Goal: Task Accomplishment & Management: Use online tool/utility

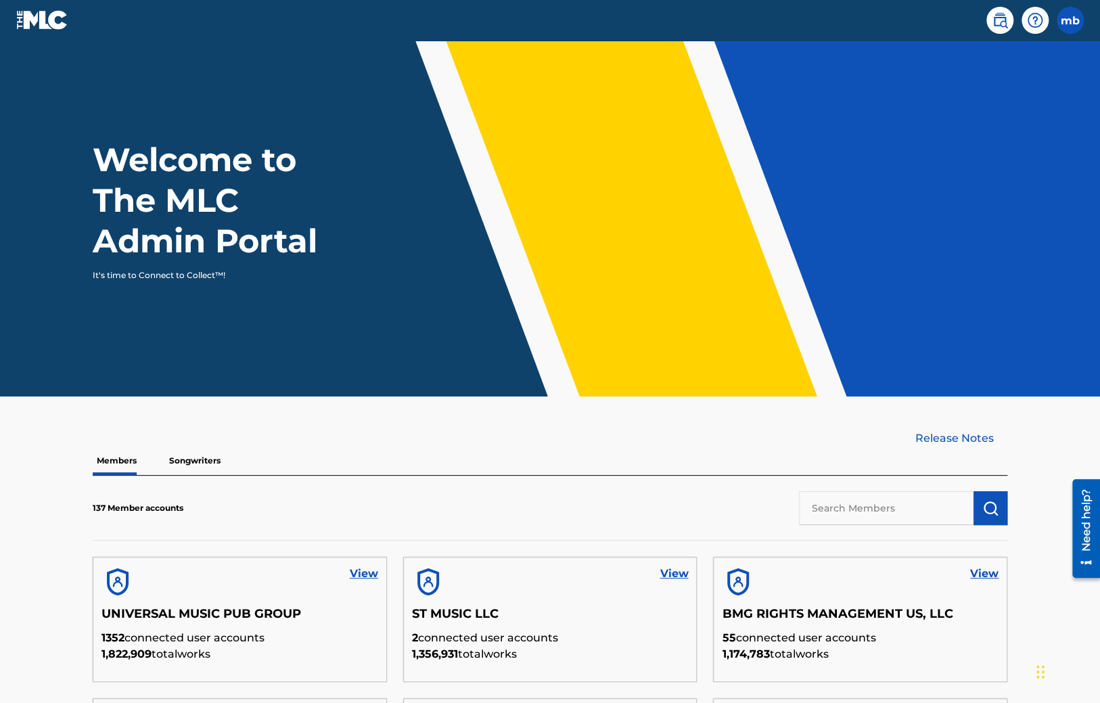
click at [514, 446] on div "Release Notes" at bounding box center [550, 438] width 914 height 16
click at [196, 461] on p "Songwriters" at bounding box center [195, 460] width 60 height 28
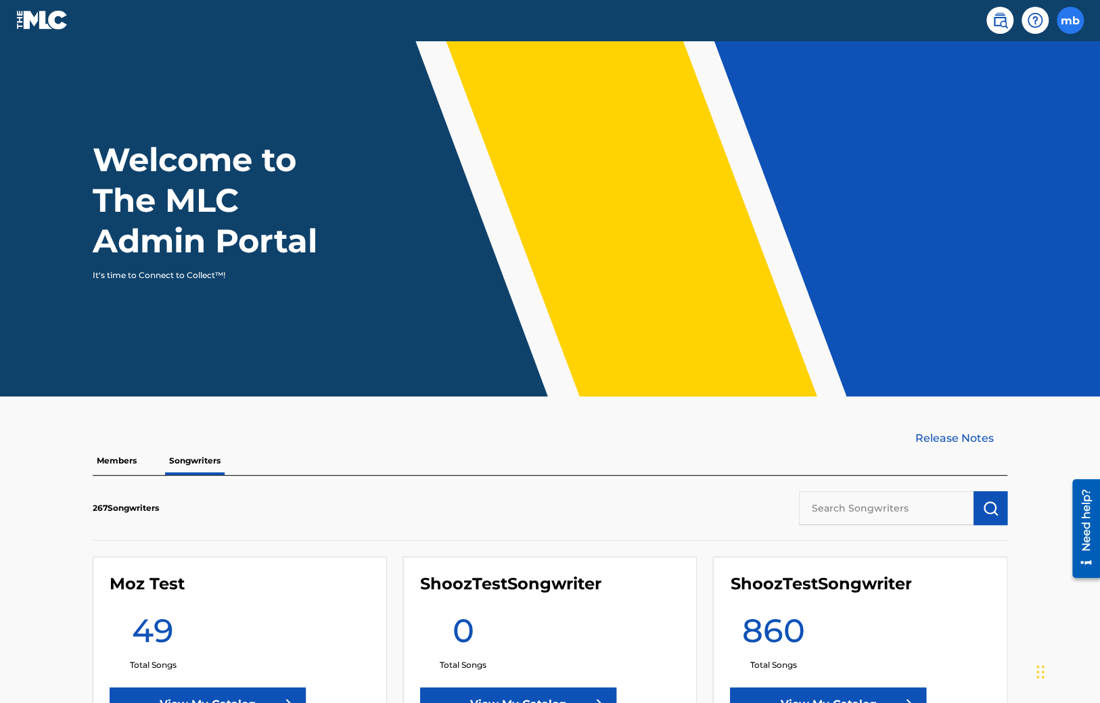
click at [1065, 17] on label at bounding box center [1070, 20] width 27 height 27
click at [1070, 20] on input "mb maurice buckberry maurice.buckberry@themlc.com Profile Log out" at bounding box center [1070, 20] width 0 height 0
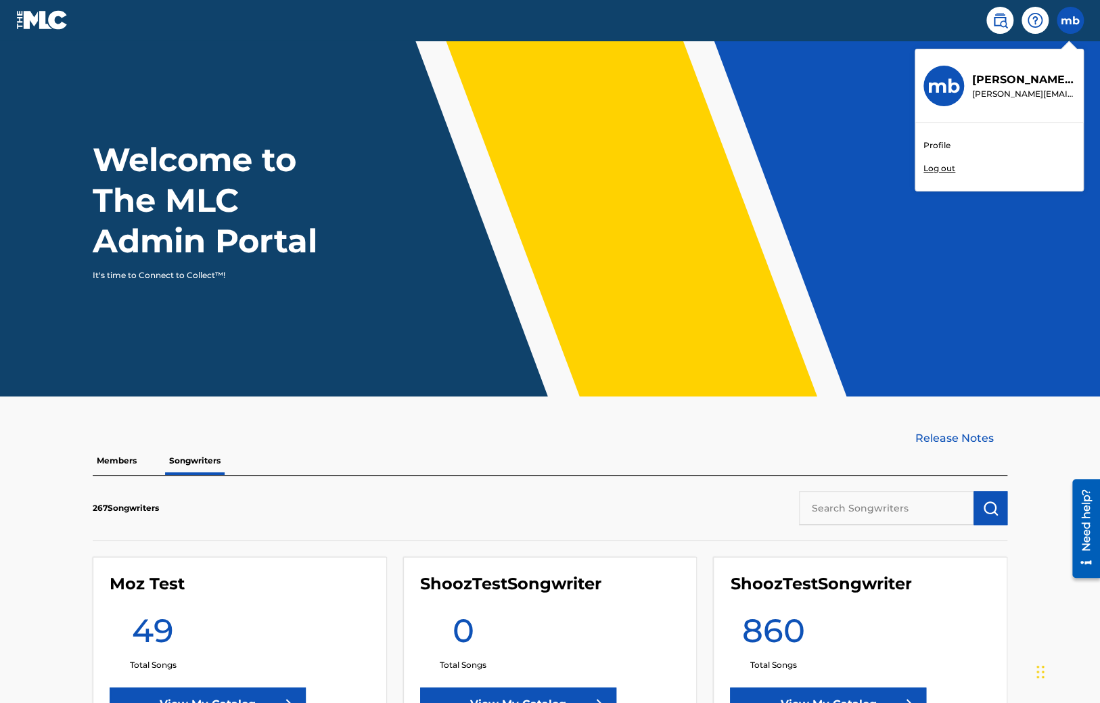
click at [937, 171] on p "Log out" at bounding box center [939, 168] width 32 height 12
click at [1070, 20] on input "mb maurice buckberry maurice.buckberry@themlc.com Profile Log out" at bounding box center [1070, 20] width 0 height 0
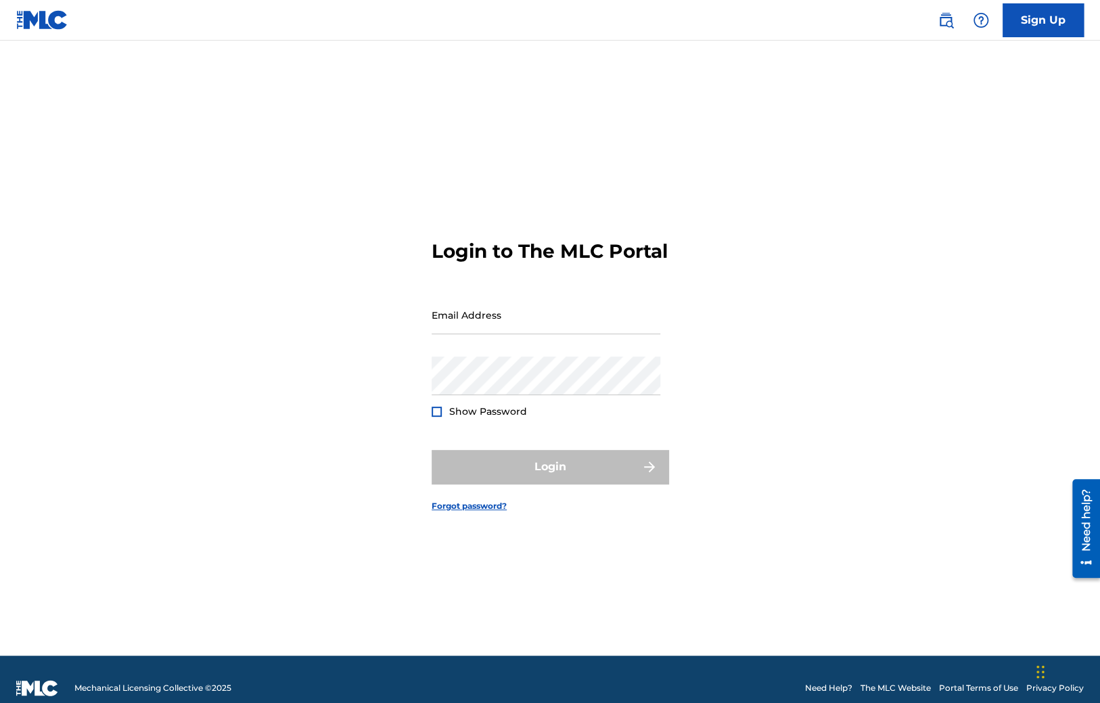
click at [479, 353] on div "Email Address" at bounding box center [546, 326] width 229 height 61
click at [477, 334] on input "Email Address" at bounding box center [546, 315] width 229 height 39
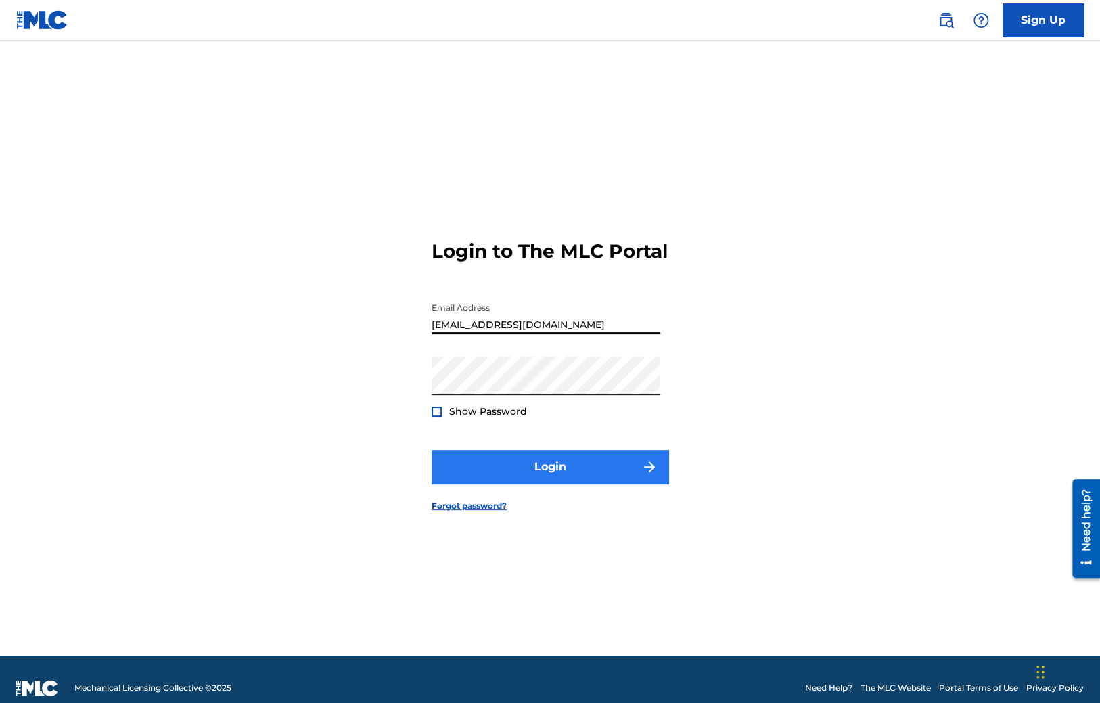
type input "[EMAIL_ADDRESS][DOMAIN_NAME]"
click at [503, 475] on button "Login" at bounding box center [550, 467] width 237 height 34
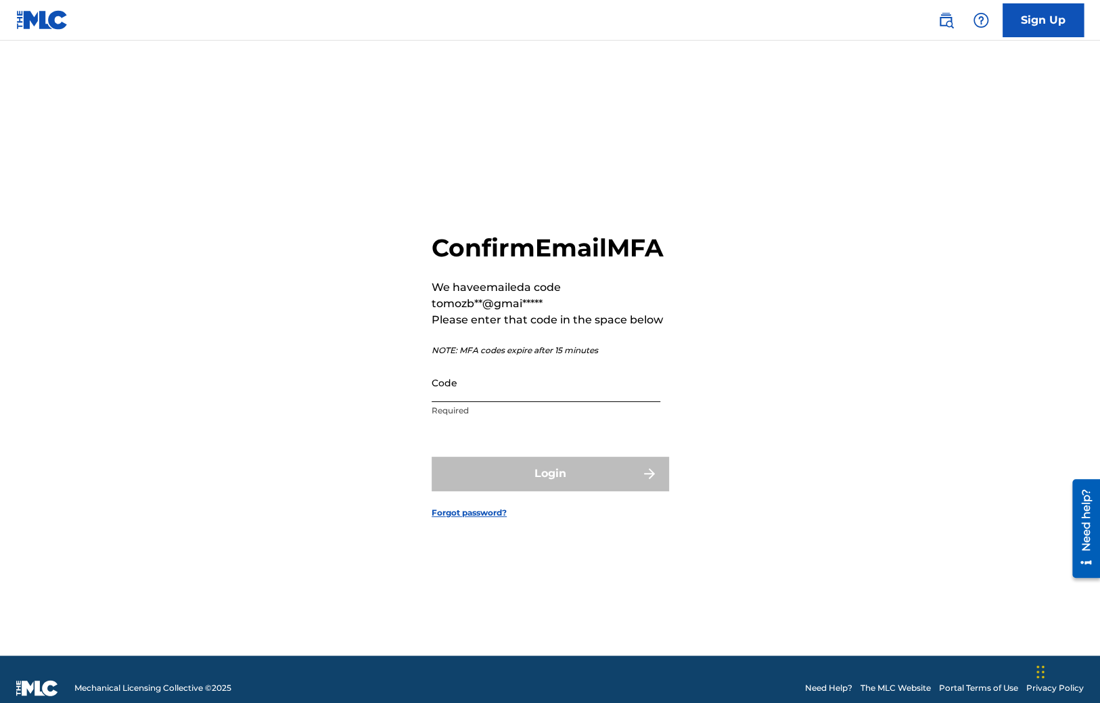
drag, startPoint x: 532, startPoint y: 416, endPoint x: 507, endPoint y: 400, distance: 29.8
click at [531, 402] on input "Code" at bounding box center [546, 382] width 229 height 39
paste input "955162"
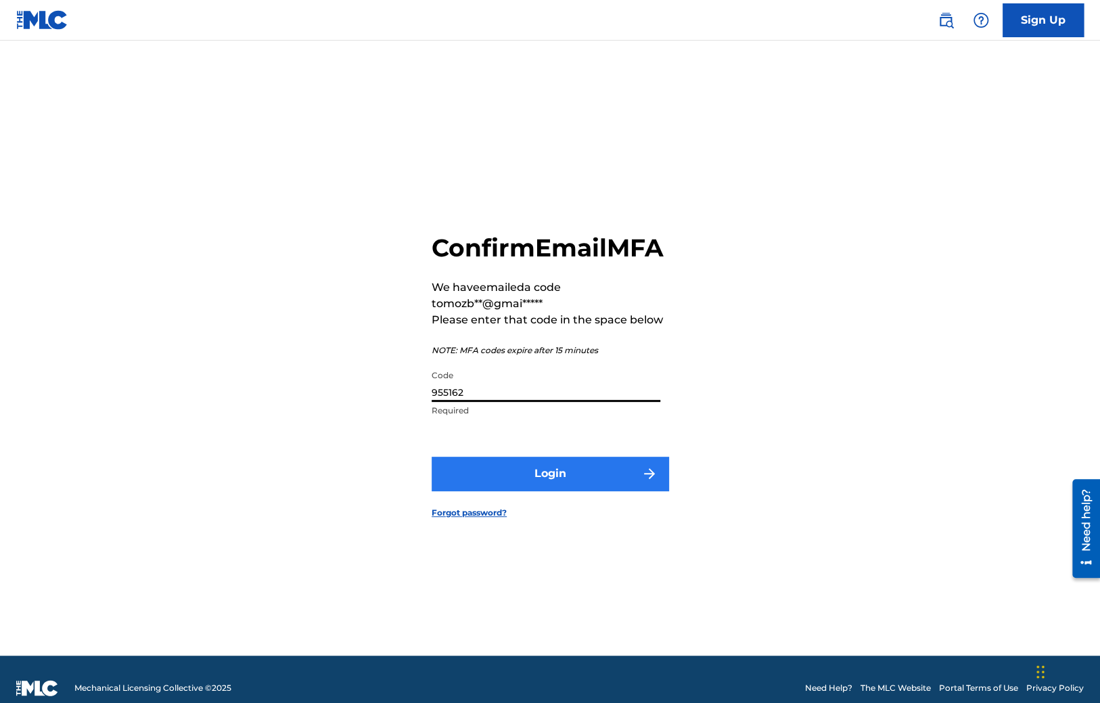
type input "955162"
click at [507, 504] on form "Confirm Email MFA We have emailed a code to mozb**@gmai***** Please enter that …" at bounding box center [550, 364] width 237 height 581
click at [505, 490] on button "Login" at bounding box center [550, 474] width 237 height 34
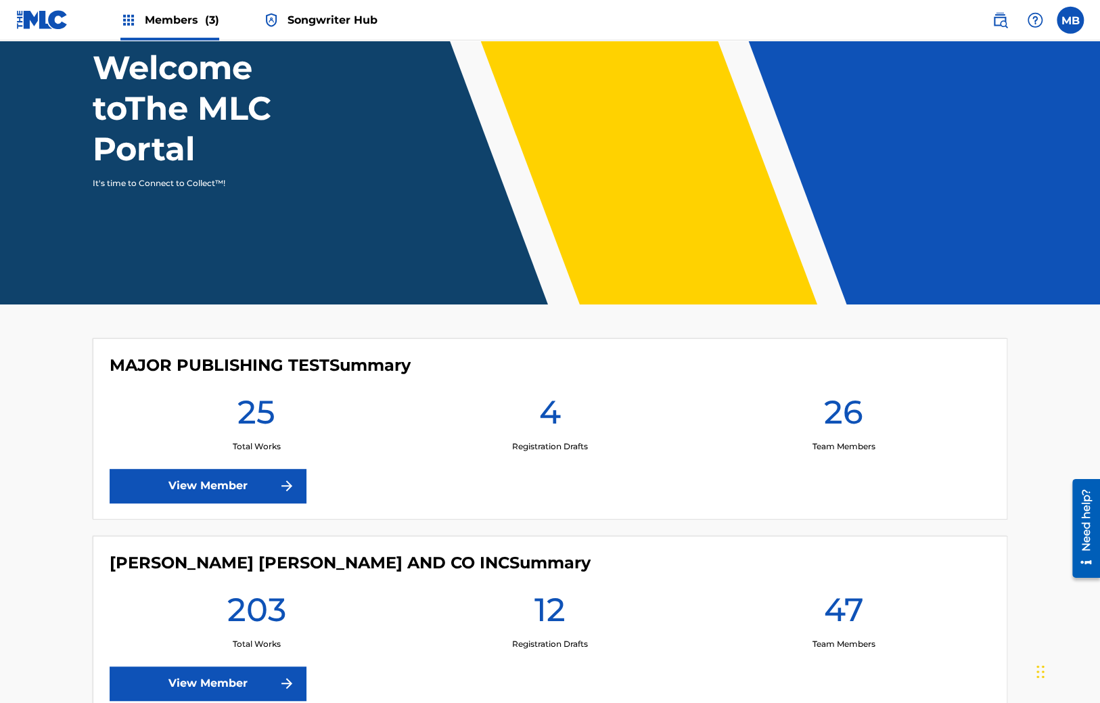
scroll to position [143, 0]
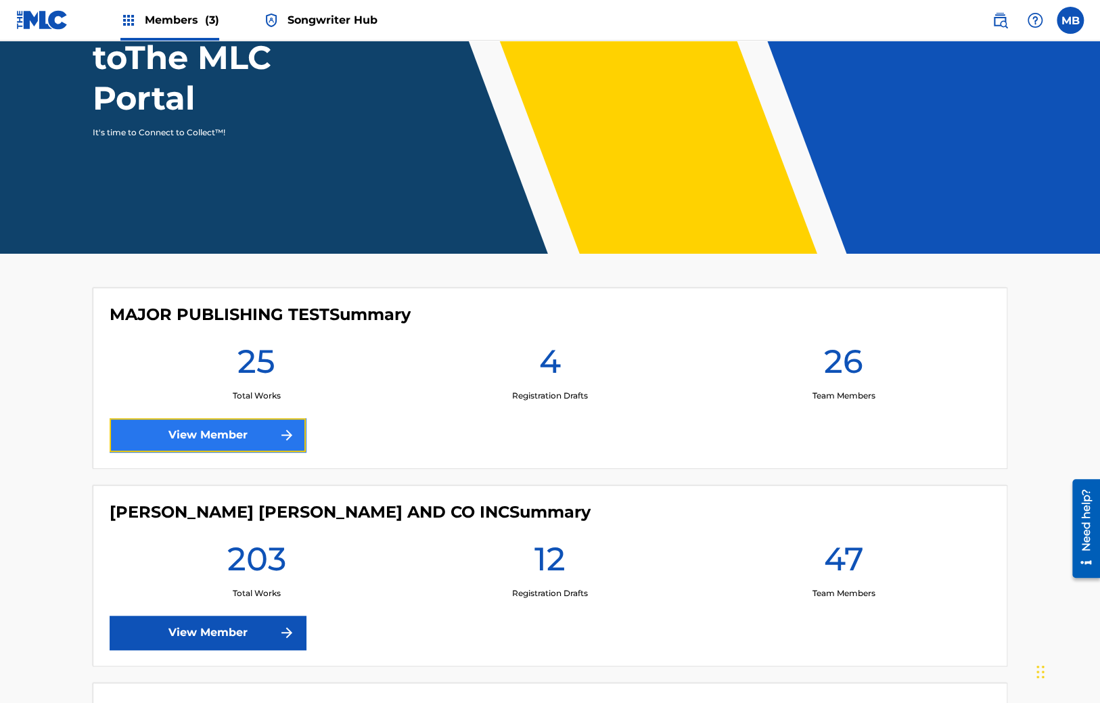
click at [194, 437] on link "View Member" at bounding box center [208, 435] width 196 height 34
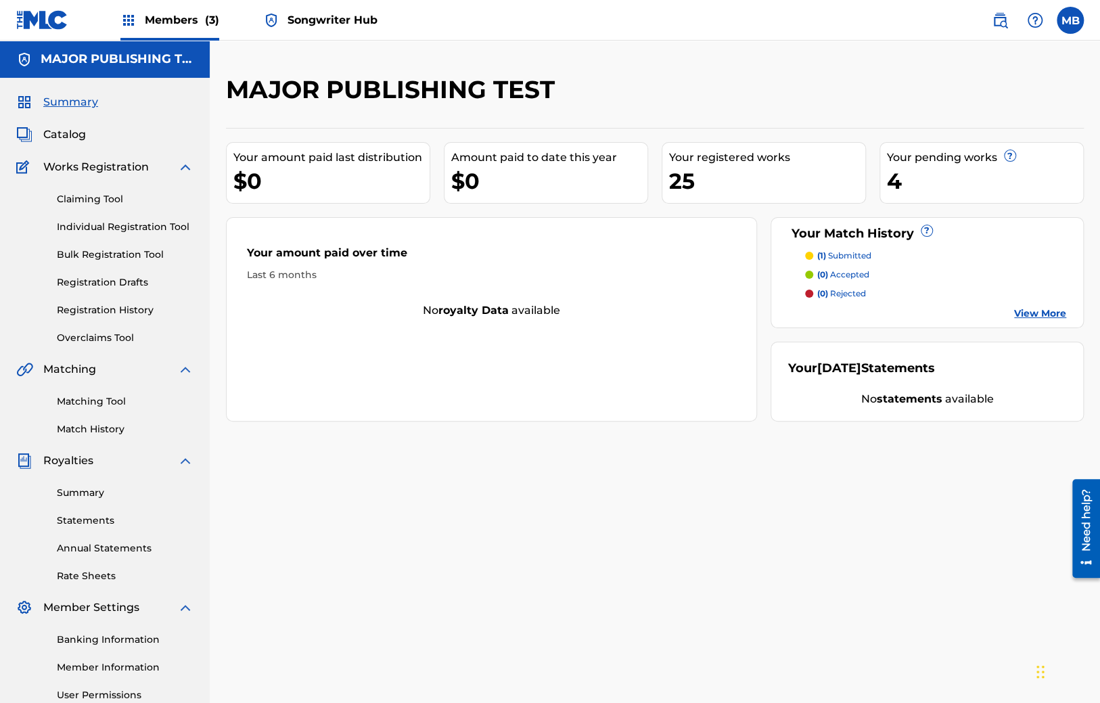
click at [313, 26] on span "Songwriter Hub" at bounding box center [332, 20] width 90 height 16
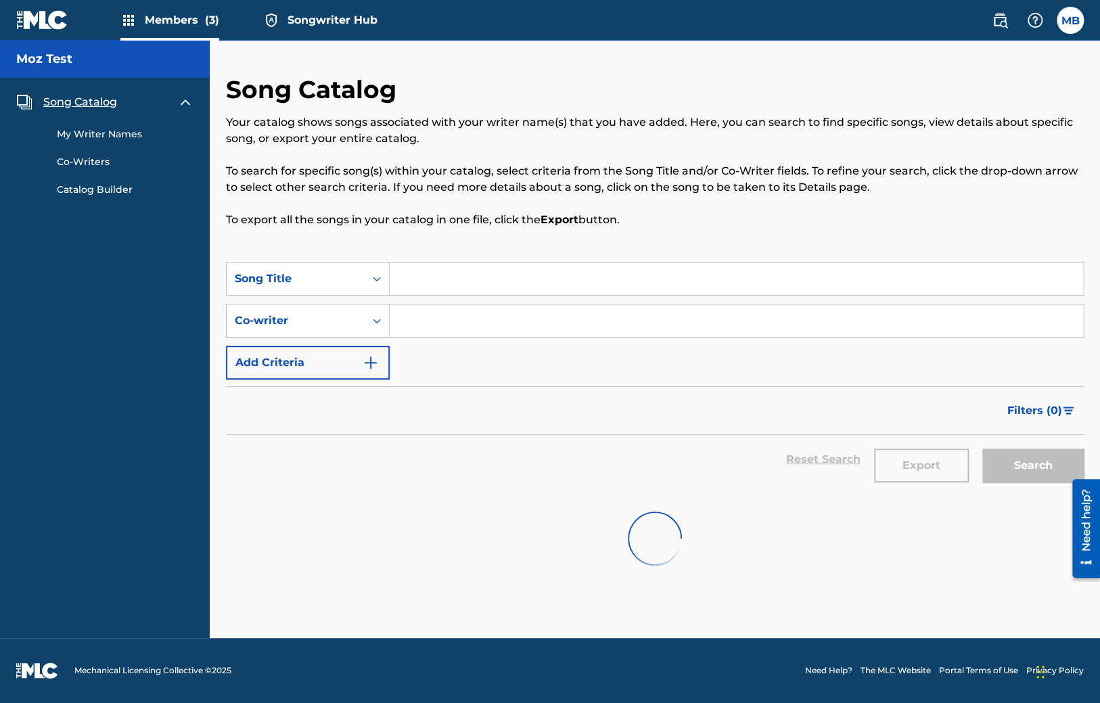
click at [180, 16] on span "Members (3)" at bounding box center [182, 20] width 74 height 16
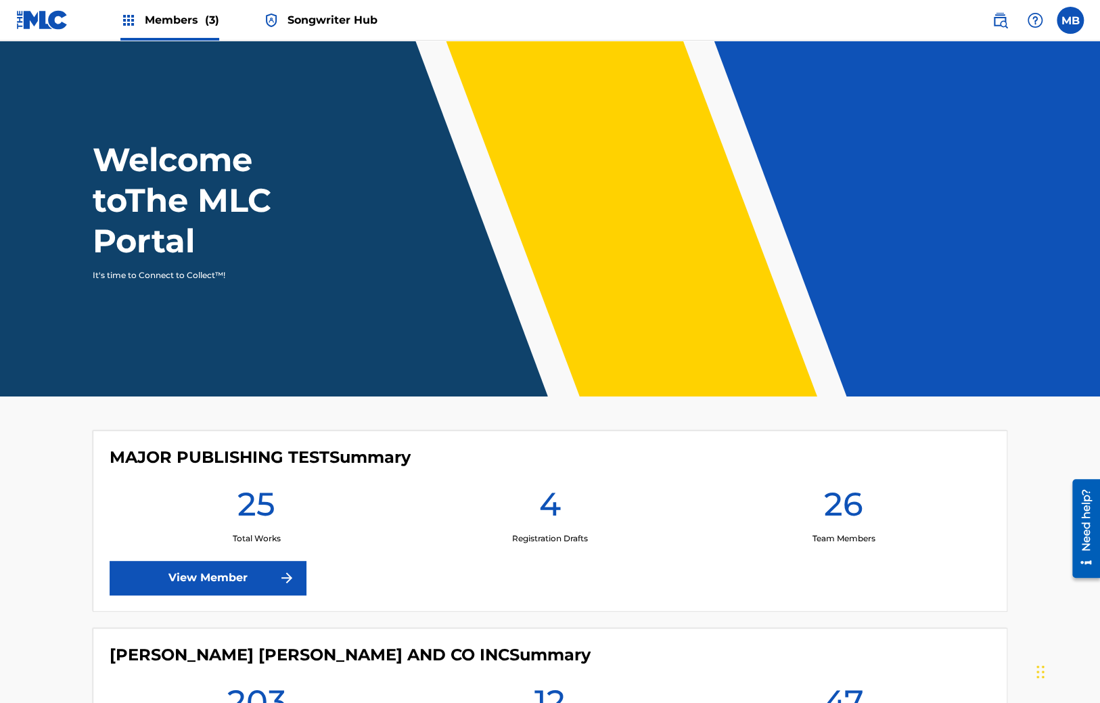
click at [334, 15] on span "Songwriter Hub" at bounding box center [332, 20] width 90 height 16
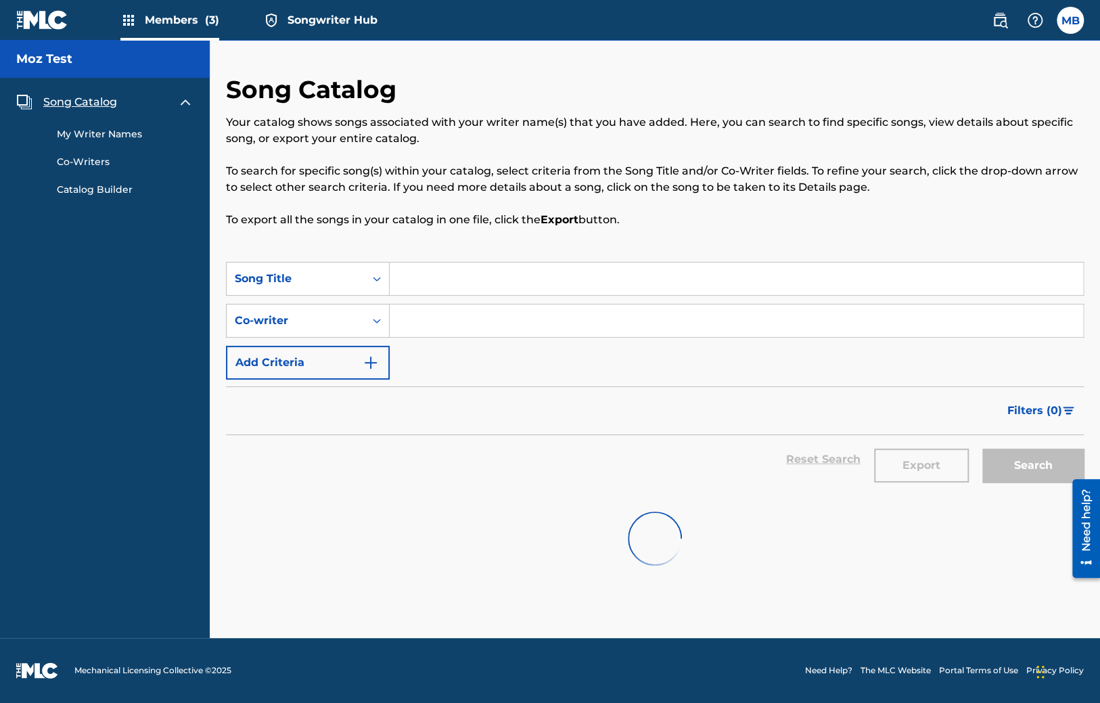
click at [189, 18] on span "Members (3)" at bounding box center [182, 20] width 74 height 16
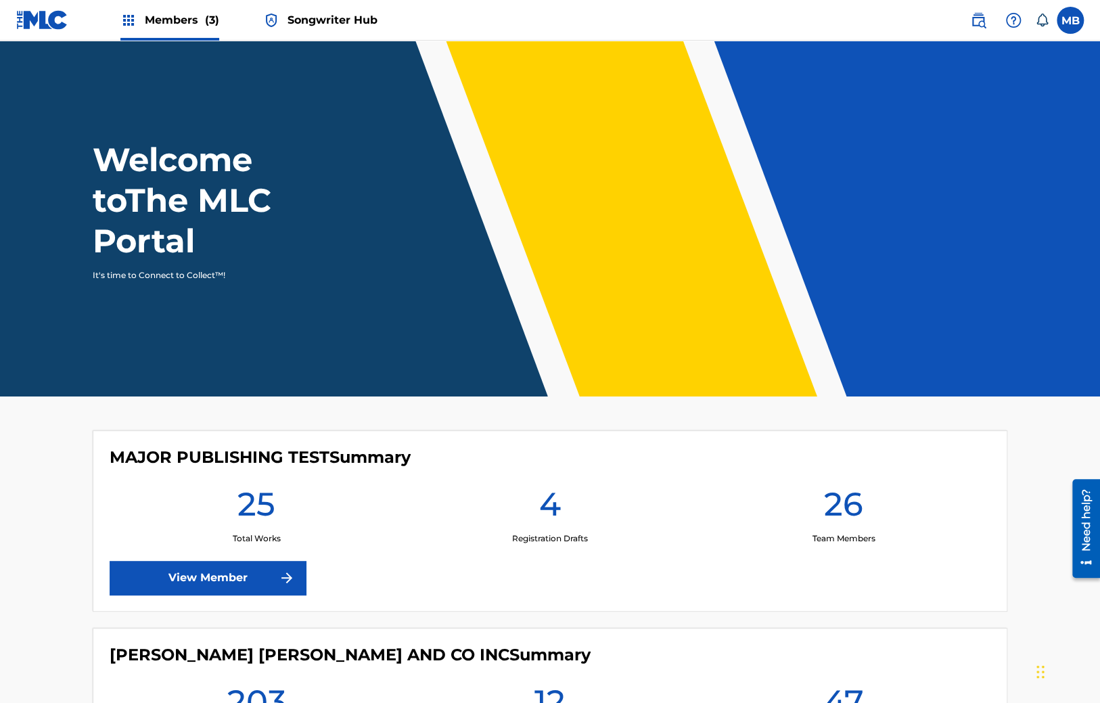
click at [325, 23] on span "Songwriter Hub" at bounding box center [332, 20] width 90 height 16
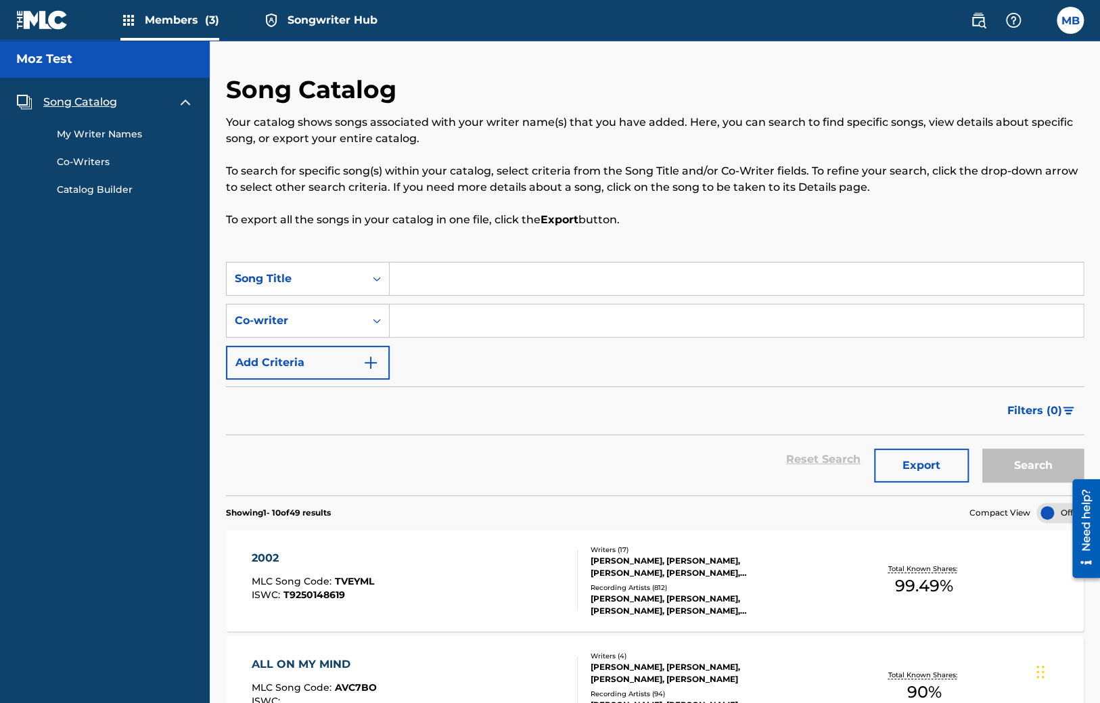
click at [93, 156] on link "Co-Writers" at bounding box center [125, 162] width 137 height 14
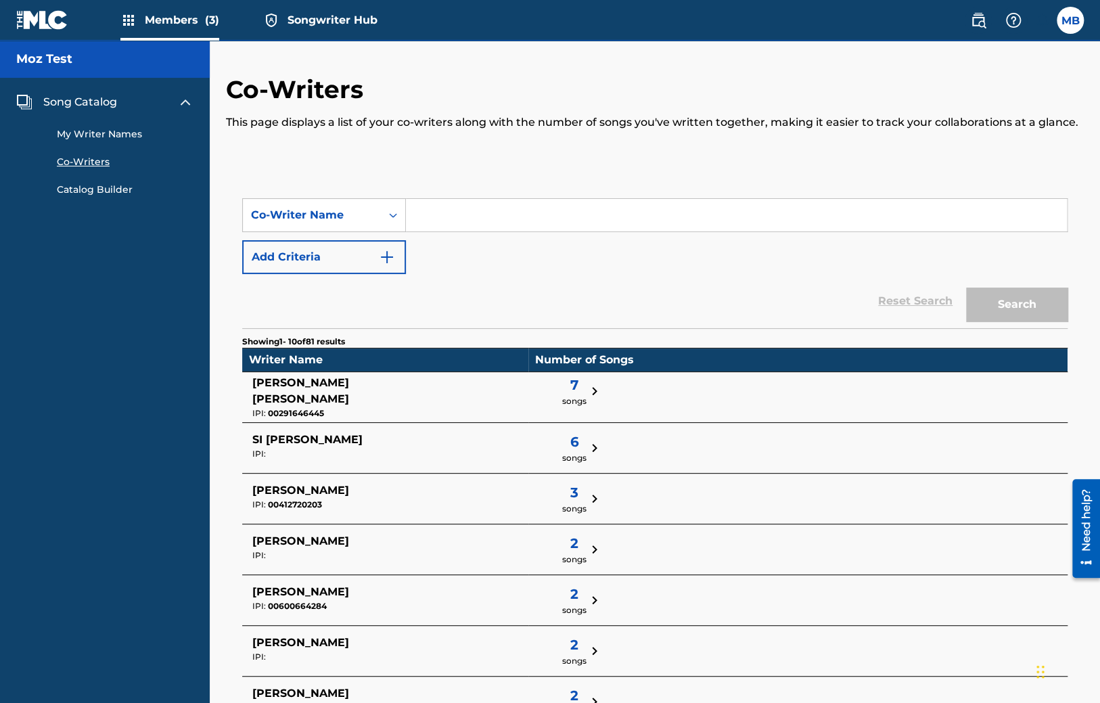
click at [91, 137] on link "My Writer Names" at bounding box center [125, 134] width 137 height 14
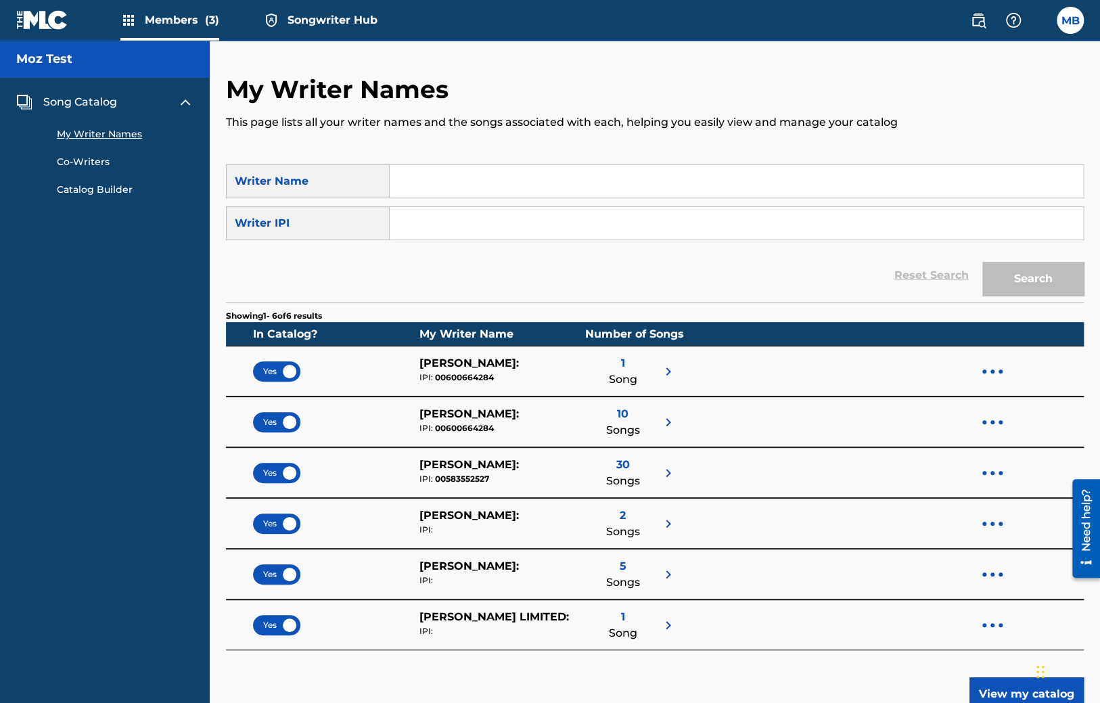
click at [80, 166] on link "Co-Writers" at bounding box center [125, 162] width 137 height 14
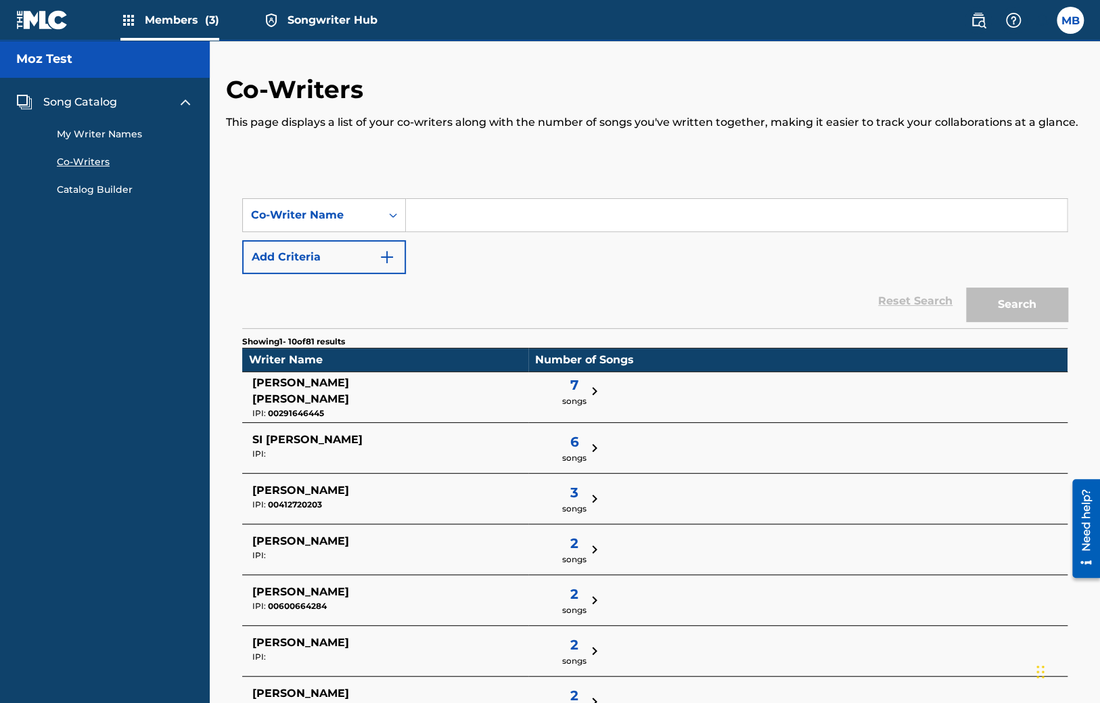
click at [80, 195] on link "Catalog Builder" at bounding box center [125, 190] width 137 height 14
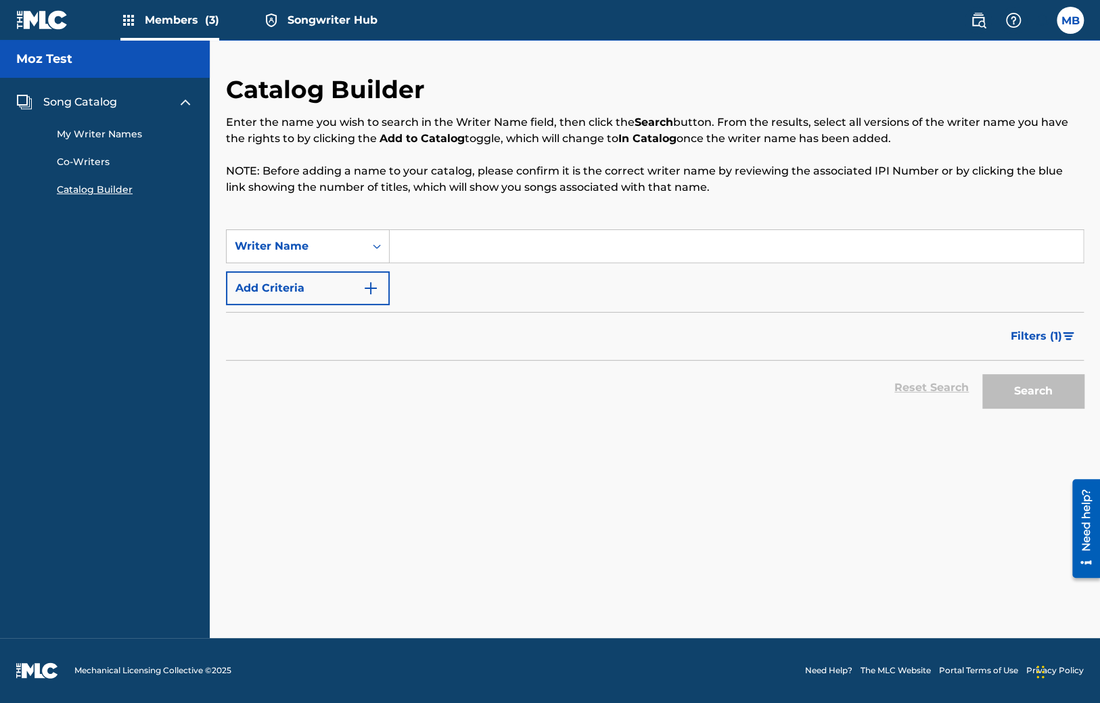
click at [89, 131] on link "My Writer Names" at bounding box center [125, 134] width 137 height 14
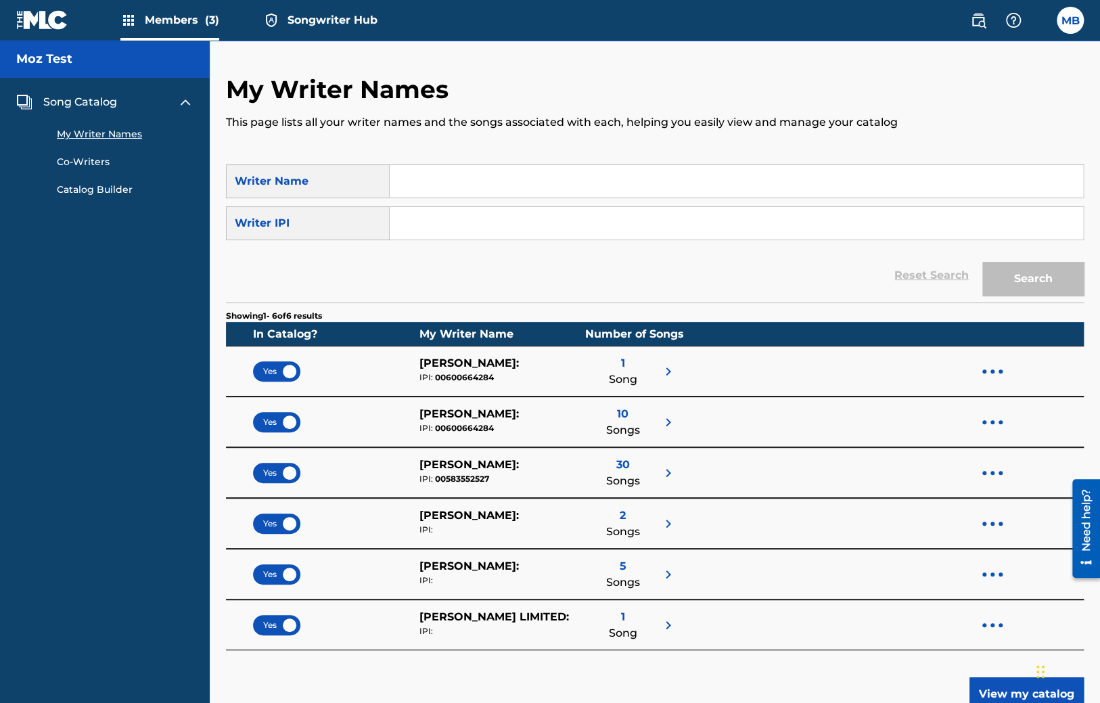
click at [629, 356] on div "1 Song" at bounding box center [623, 371] width 28 height 32
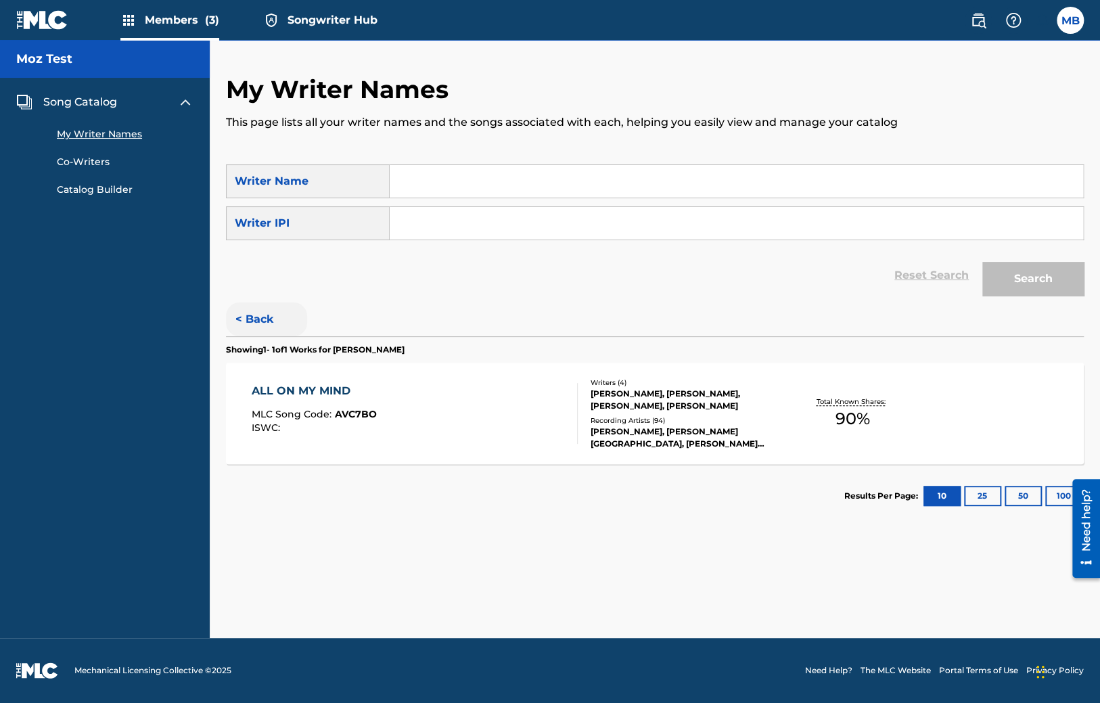
click at [265, 310] on button "< Back" at bounding box center [266, 319] width 81 height 34
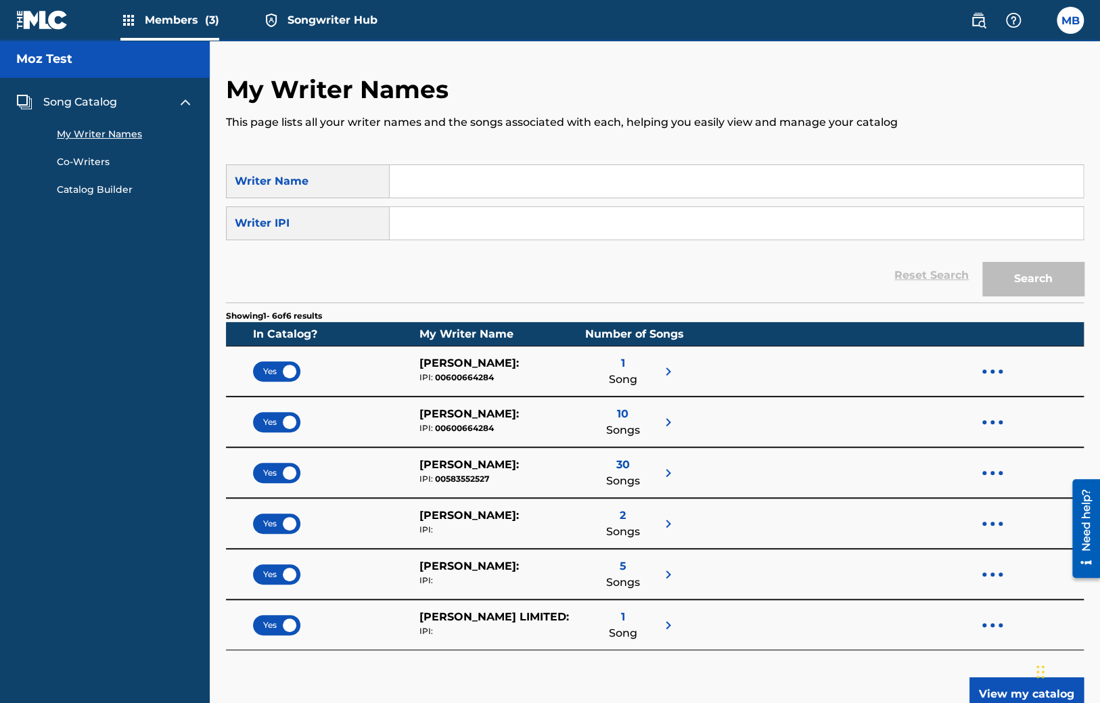
click at [86, 164] on link "Co-Writers" at bounding box center [125, 162] width 137 height 14
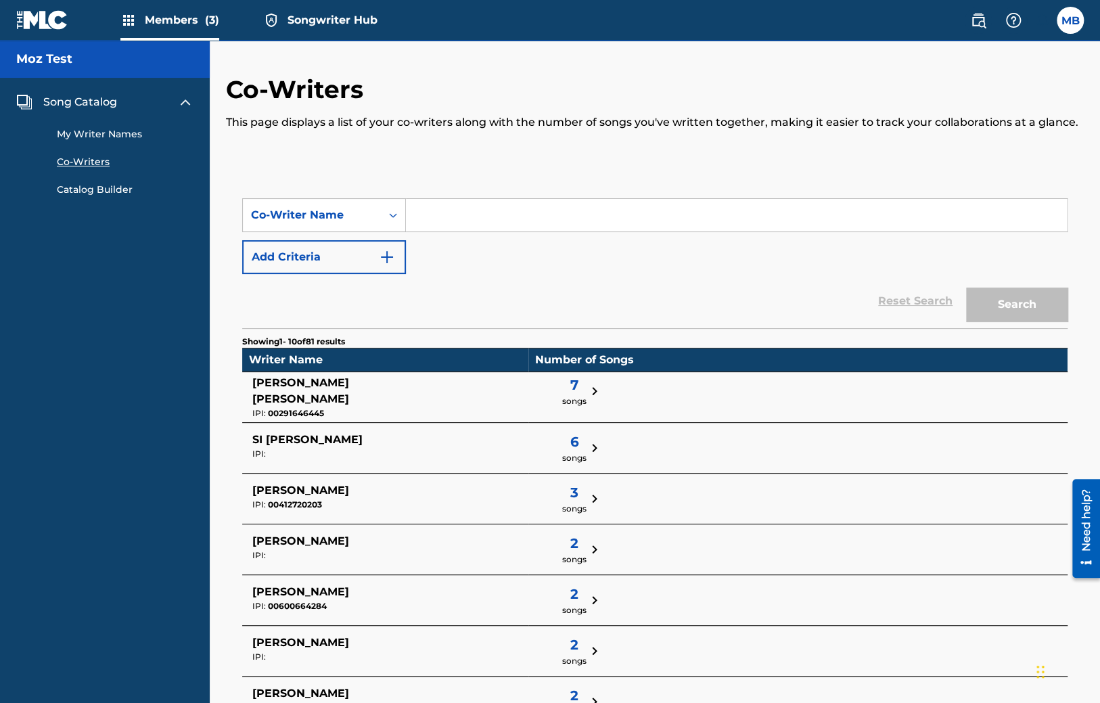
click at [349, 388] on span "[PERSON_NAME] [PERSON_NAME]" at bounding box center [300, 390] width 97 height 29
click at [562, 392] on span "7" at bounding box center [574, 385] width 24 height 20
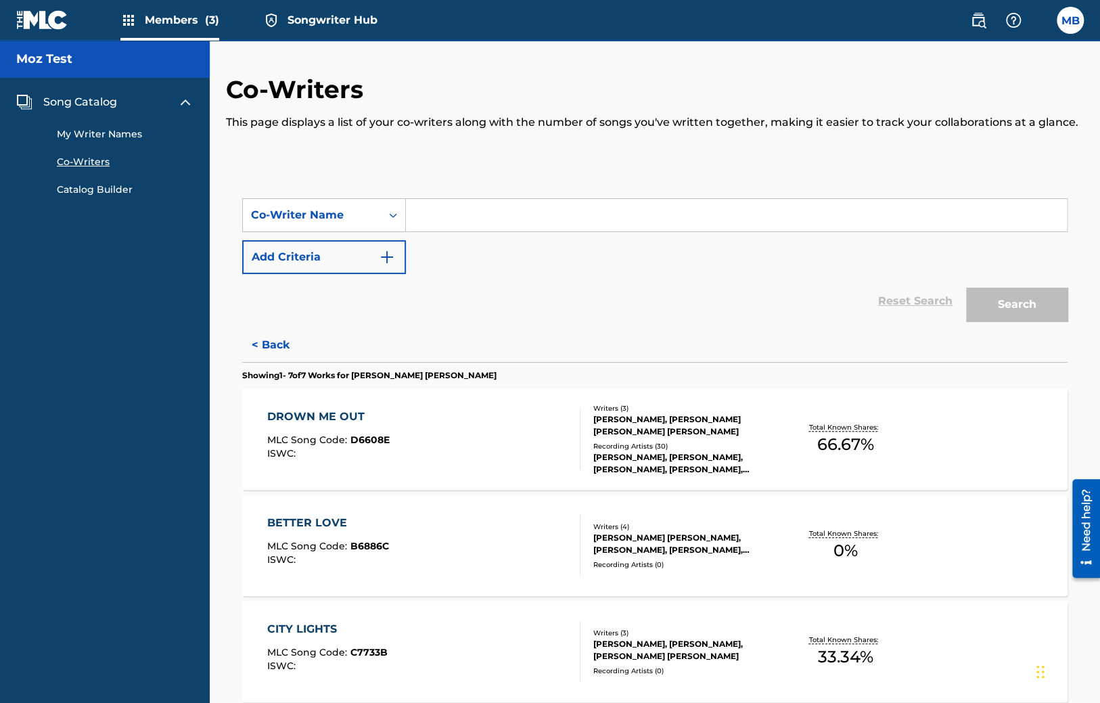
click at [131, 200] on div "Song Catalog My Writer Names Co-Writers Catalog Builder" at bounding box center [105, 145] width 210 height 135
click at [120, 193] on link "Catalog Builder" at bounding box center [125, 190] width 137 height 14
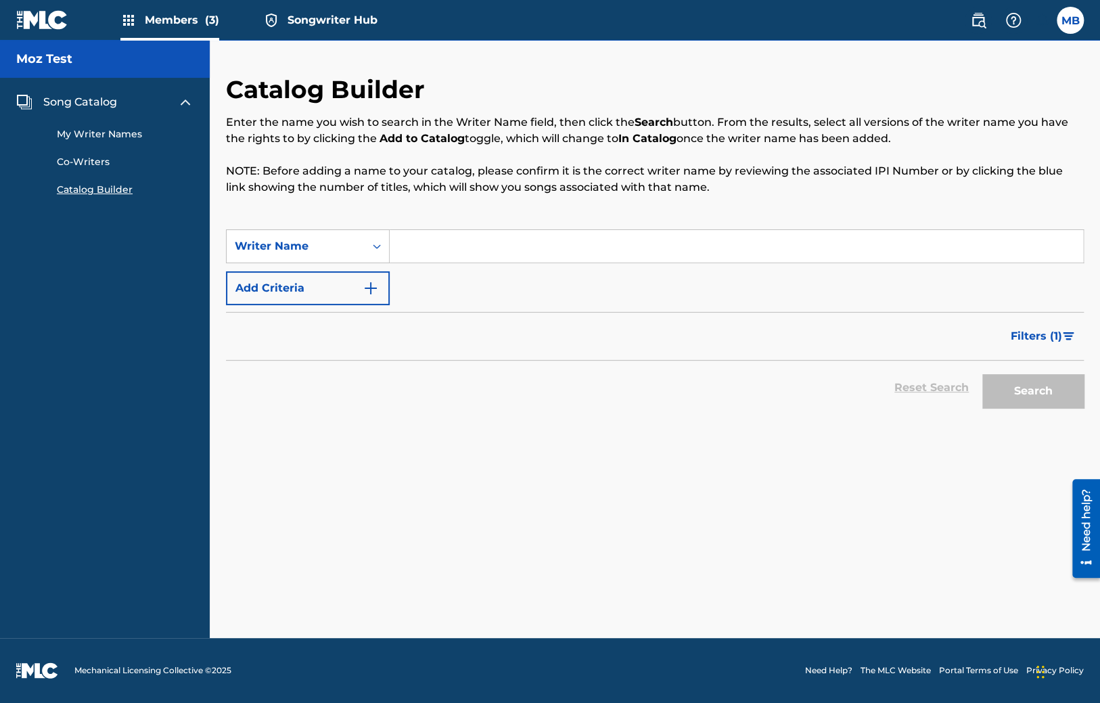
click at [480, 229] on div "Catalog Builder Enter the name you wish to search in the Writer Name field, the…" at bounding box center [655, 151] width 858 height 155
click at [505, 262] on input "Search Form" at bounding box center [736, 246] width 693 height 32
type input "test"
click at [1027, 396] on button "Search" at bounding box center [1032, 391] width 101 height 34
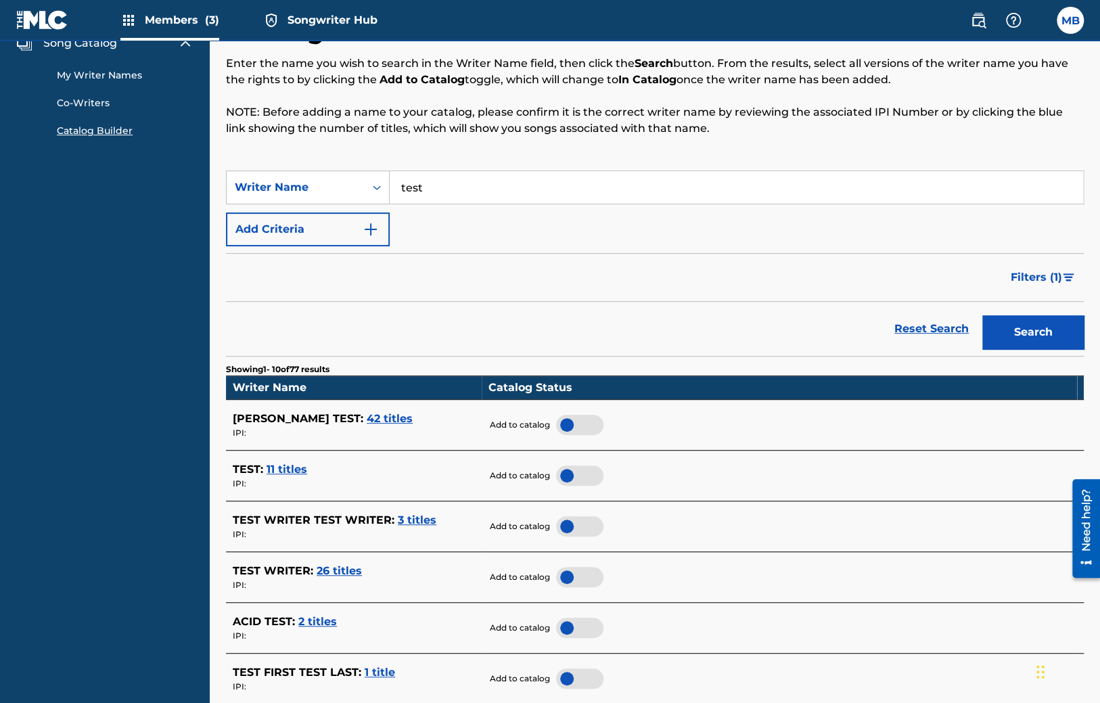
scroll to position [143, 0]
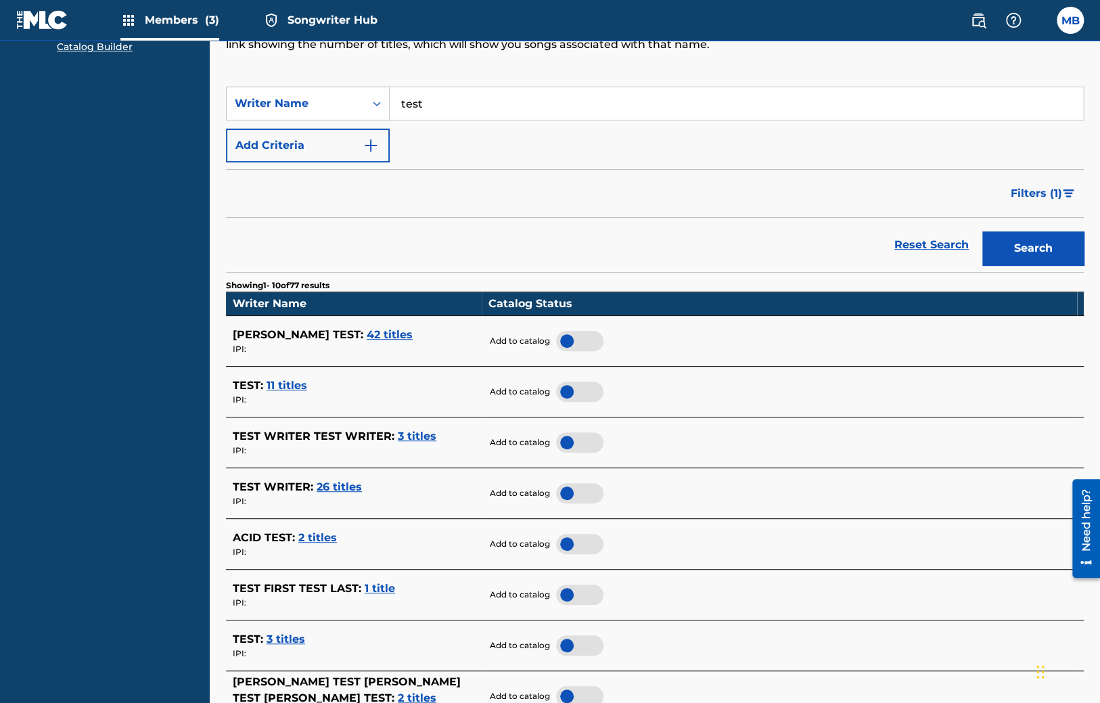
click at [367, 335] on span "42 titles" at bounding box center [390, 334] width 46 height 13
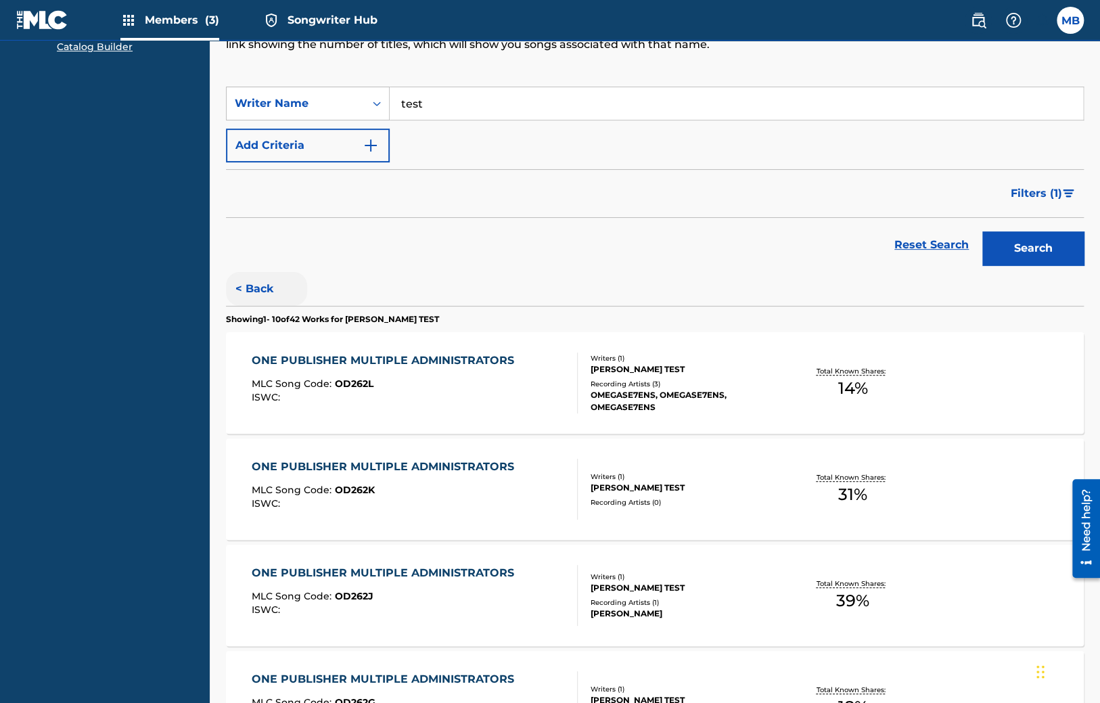
click at [252, 283] on button "< Back" at bounding box center [266, 289] width 81 height 34
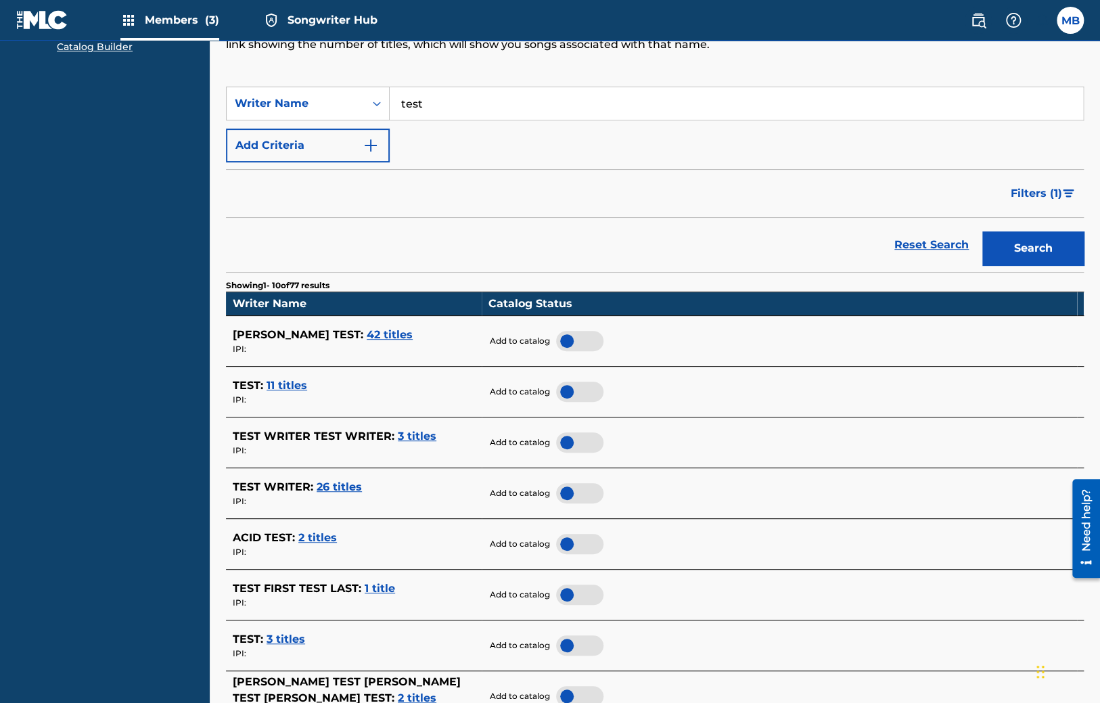
click at [580, 335] on div at bounding box center [579, 341] width 47 height 20
click at [570, 345] on div at bounding box center [579, 341] width 47 height 20
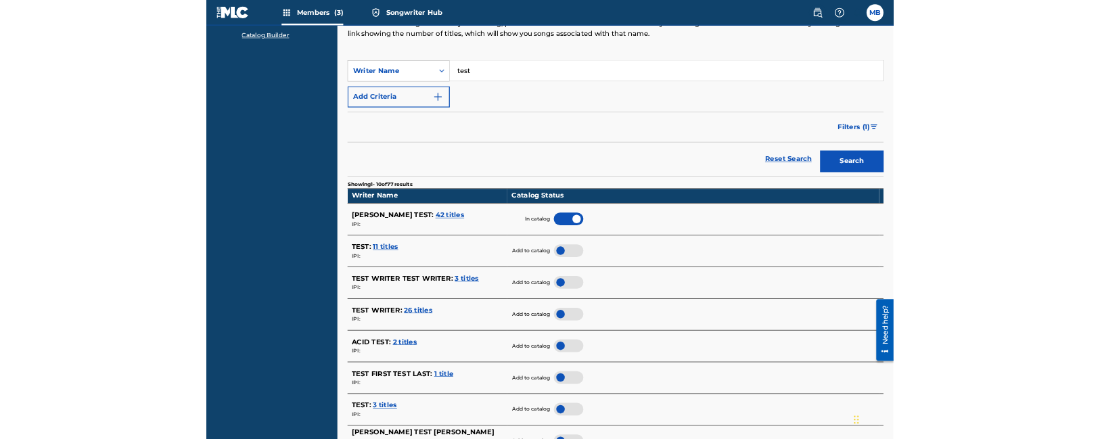
scroll to position [0, 0]
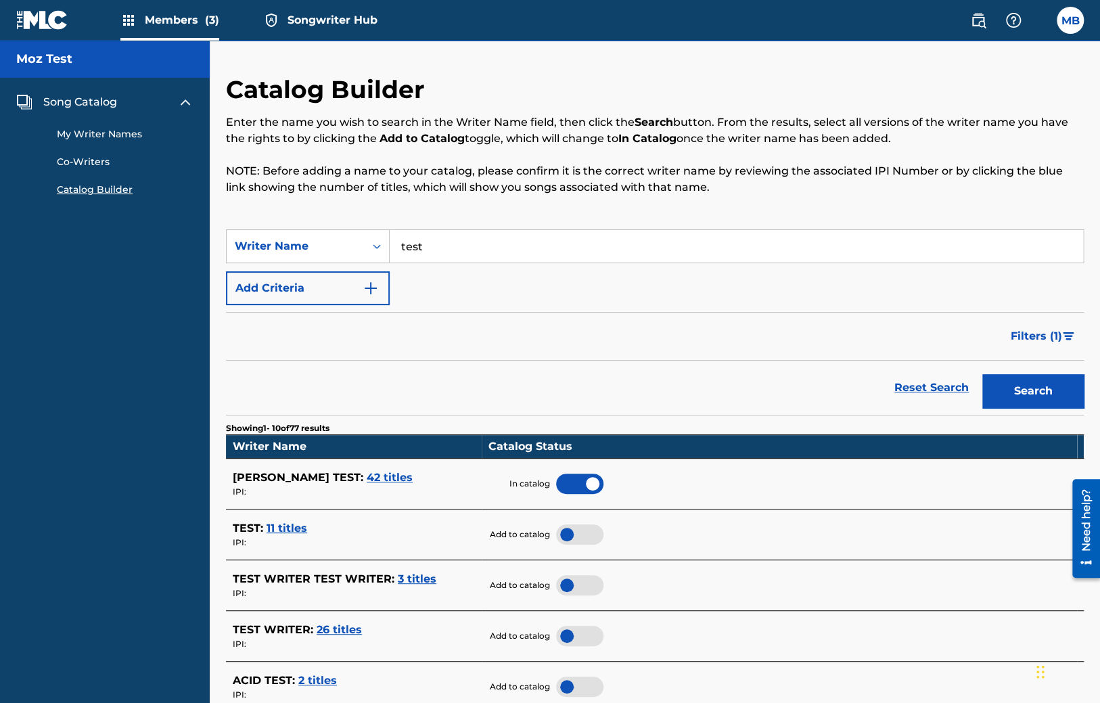
click at [294, 21] on span "Songwriter Hub" at bounding box center [332, 20] width 90 height 16
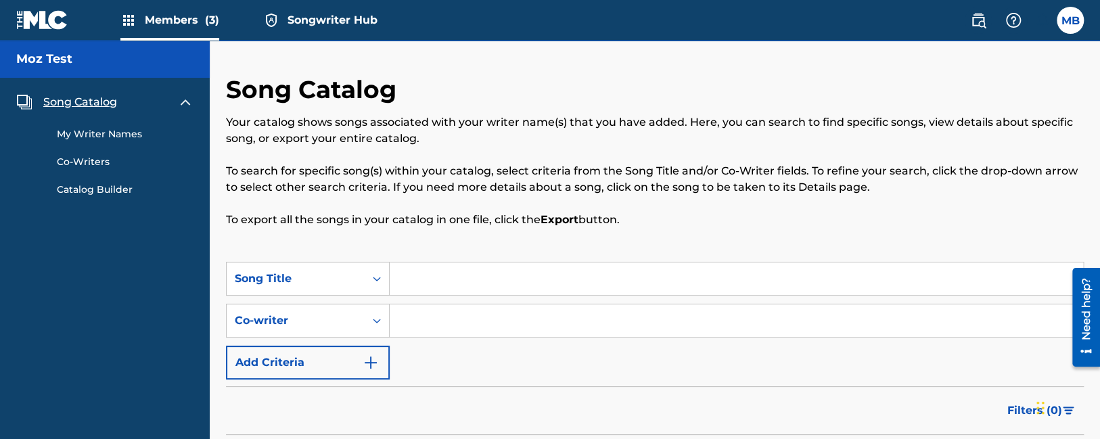
click at [344, 23] on span "Songwriter Hub" at bounding box center [332, 20] width 90 height 16
click at [330, 19] on span "Songwriter Hub" at bounding box center [332, 20] width 90 height 16
click at [221, 26] on div "Members (3) Songwriter Hub" at bounding box center [196, 20] width 361 height 40
click at [193, 25] on span "Members (3)" at bounding box center [182, 20] width 74 height 16
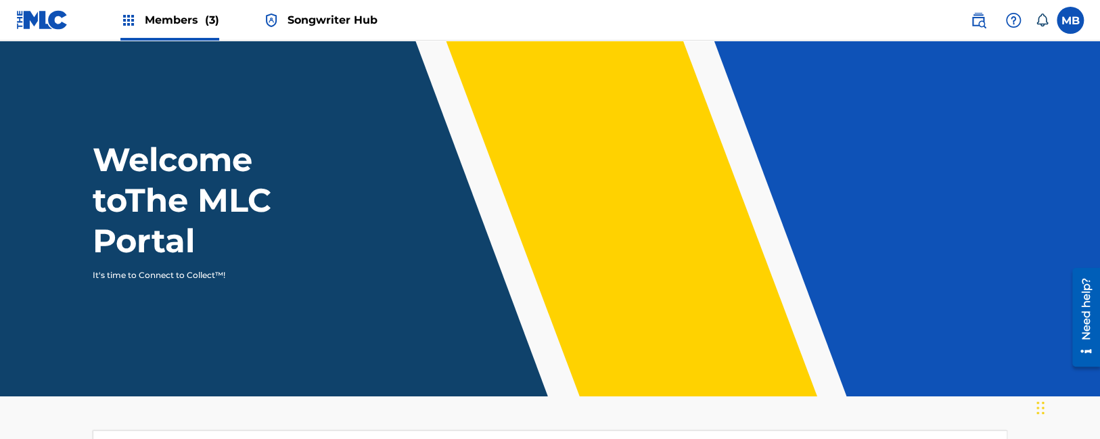
click at [302, 24] on span "Songwriter Hub" at bounding box center [332, 20] width 90 height 16
